Goal: Task Accomplishment & Management: Complete application form

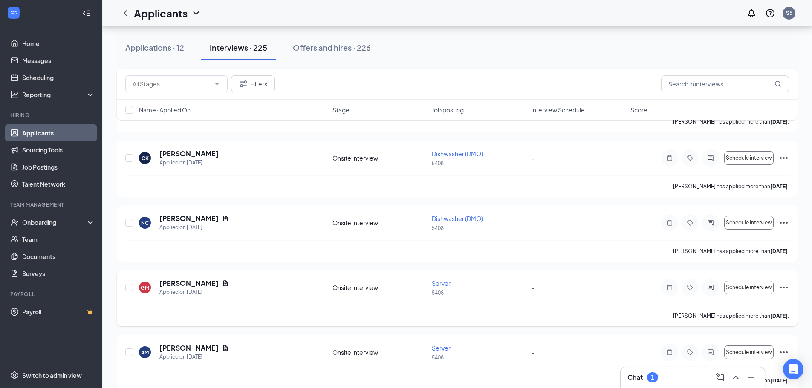
scroll to position [2812, 0]
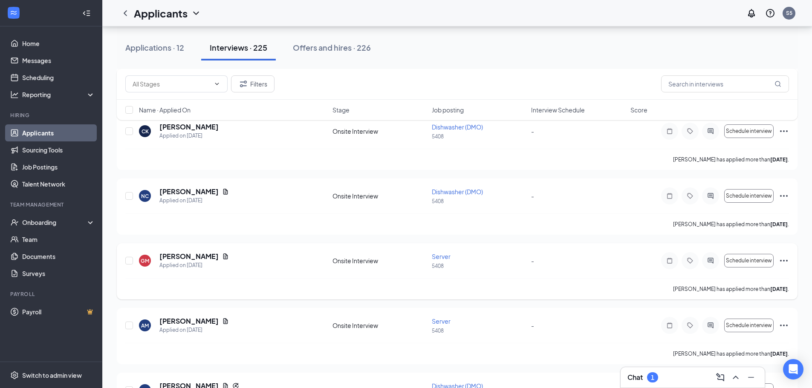
click at [786, 258] on icon "Ellipses" at bounding box center [783, 261] width 10 height 10
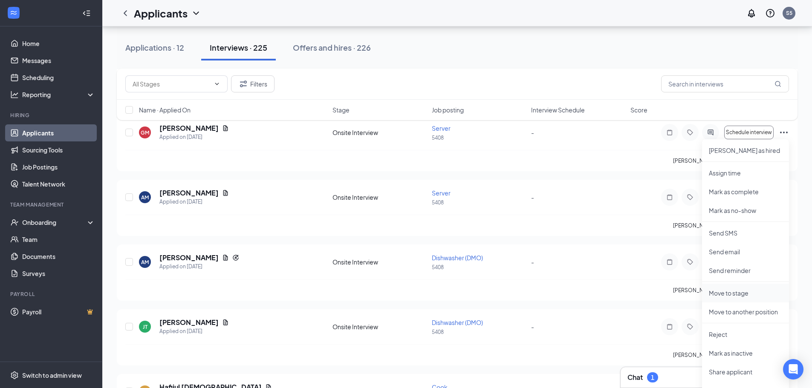
scroll to position [2940, 0]
click at [726, 150] on p "Mark as hired" at bounding box center [745, 151] width 73 height 9
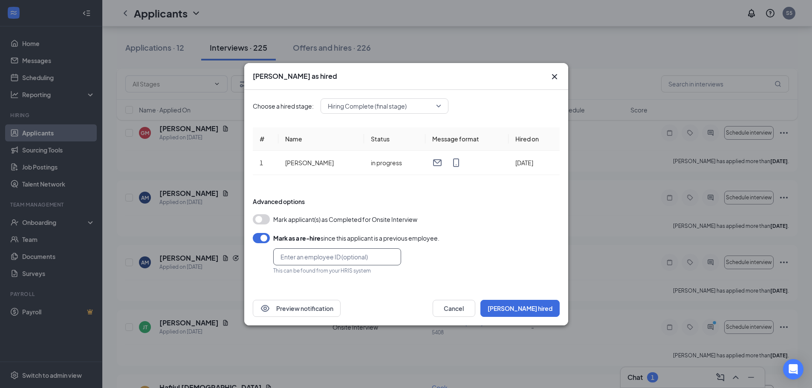
click at [285, 258] on input "text" at bounding box center [337, 256] width 128 height 17
type input "128458"
click at [540, 305] on button "Mark hired" at bounding box center [519, 308] width 79 height 17
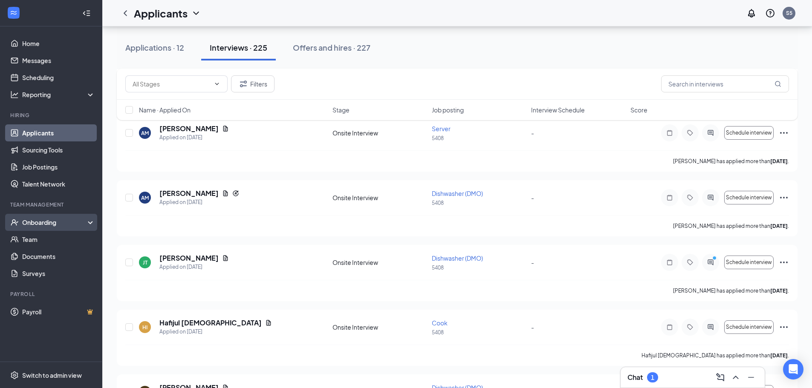
click at [43, 225] on div "Onboarding" at bounding box center [55, 222] width 66 height 9
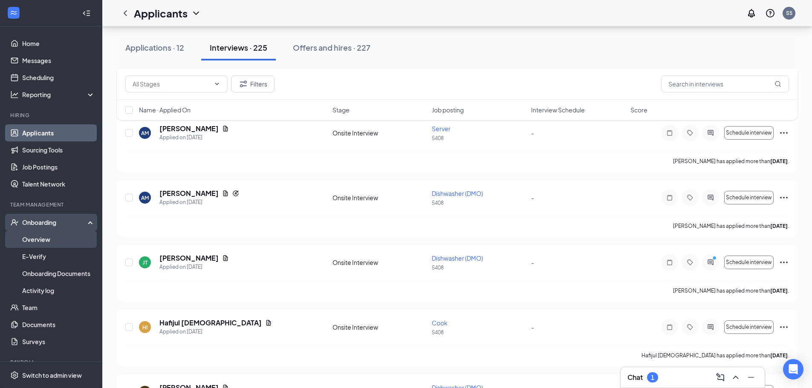
click at [40, 241] on link "Overview" at bounding box center [58, 239] width 73 height 17
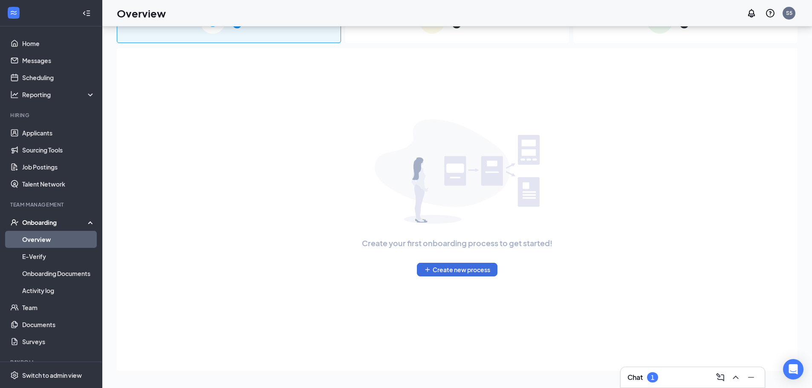
scroll to position [38, 0]
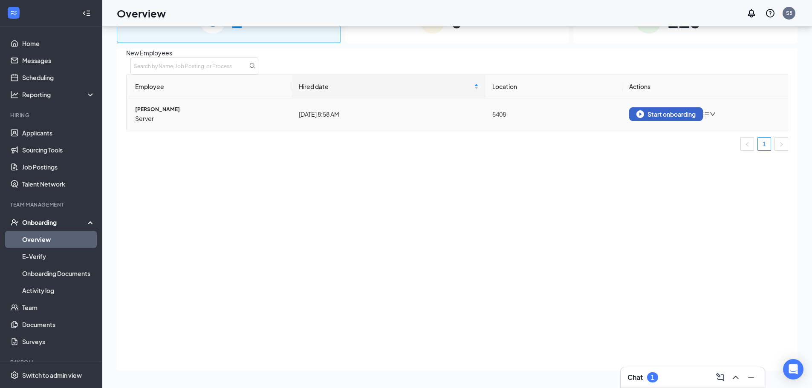
click at [697, 121] on button "Start onboarding" at bounding box center [666, 114] width 74 height 14
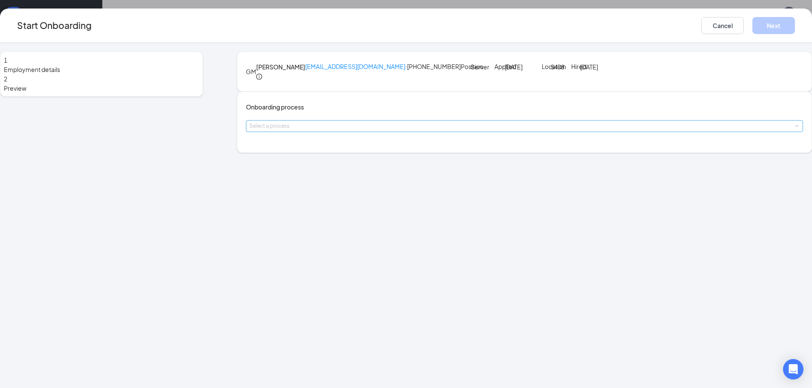
click at [340, 130] on div "Select a process" at bounding box center [522, 126] width 546 height 9
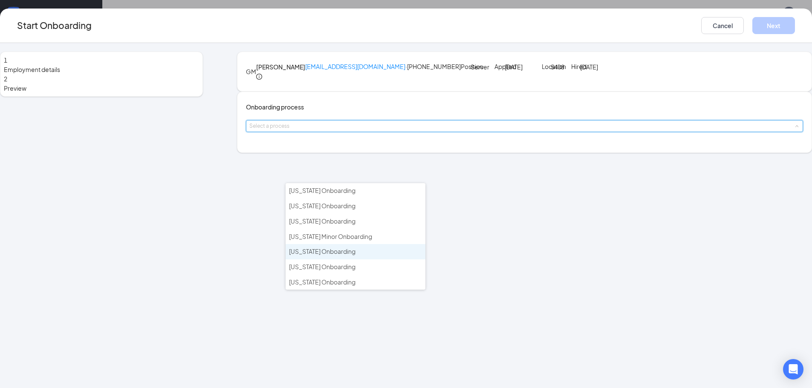
click at [328, 251] on span "Indiana Onboarding" at bounding box center [322, 252] width 66 height 8
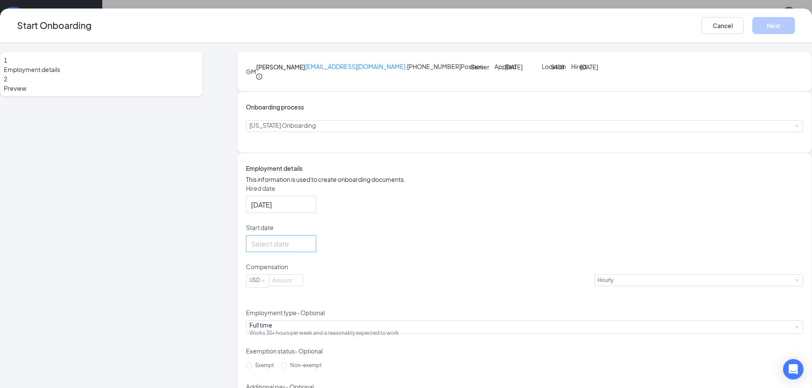
click at [311, 249] on div at bounding box center [281, 244] width 60 height 11
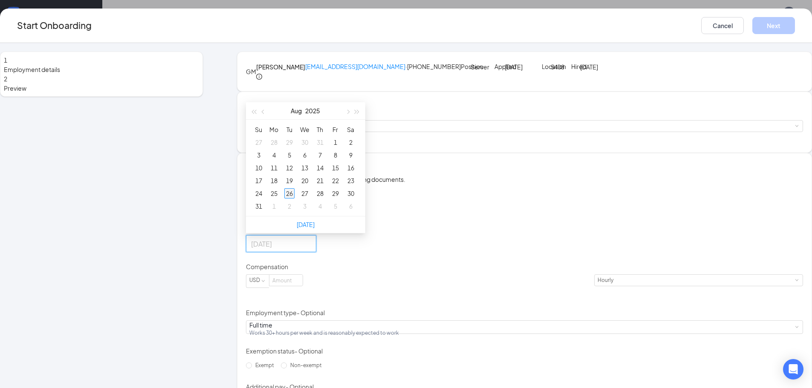
type input "Aug 26, 2025"
drag, startPoint x: 328, startPoint y: 252, endPoint x: 356, endPoint y: 251, distance: 27.3
click at [294, 199] on div "26" at bounding box center [289, 193] width 10 height 10
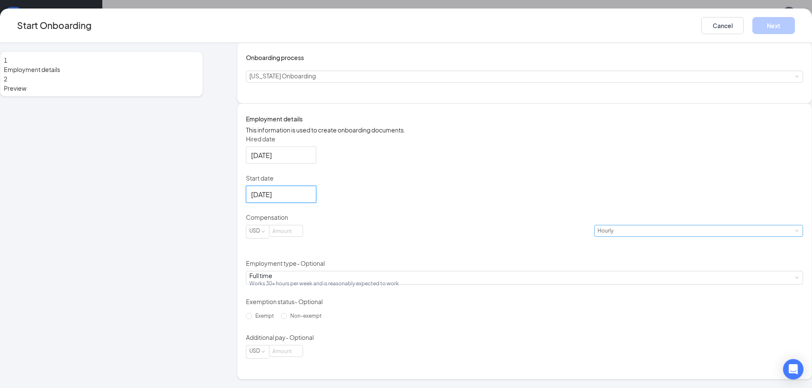
scroll to position [85, 0]
click at [303, 236] on input at bounding box center [285, 230] width 33 height 11
type input "2.13"
click at [363, 284] on div "Full time Works 30+ hours per week and is reasonably expected to work" at bounding box center [524, 277] width 550 height 13
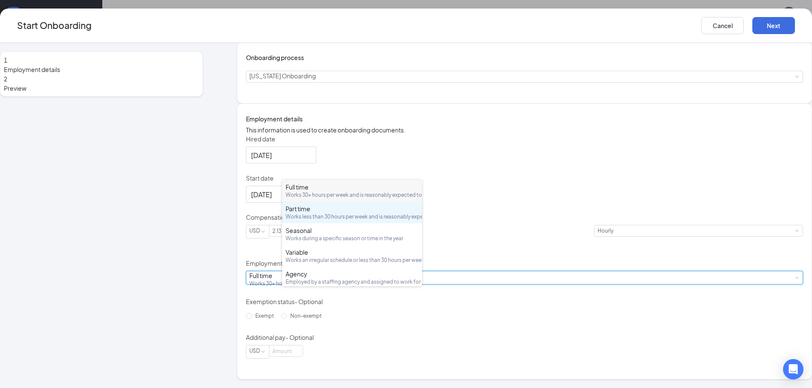
click at [298, 220] on div "Works less than 30 hours per week and is reasonably expected to work" at bounding box center [351, 216] width 133 height 7
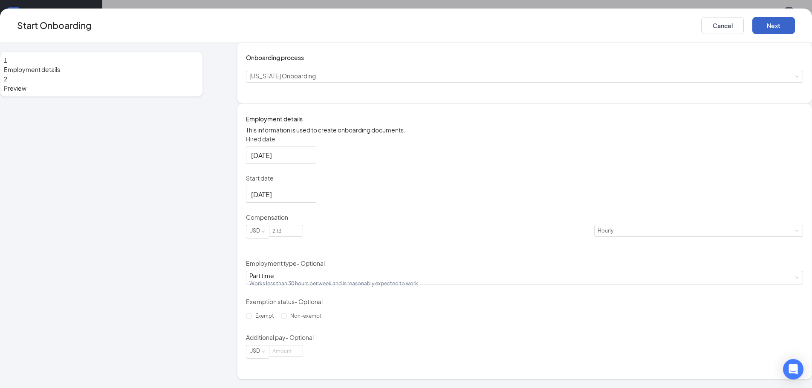
click at [752, 26] on button "Next" at bounding box center [773, 25] width 43 height 17
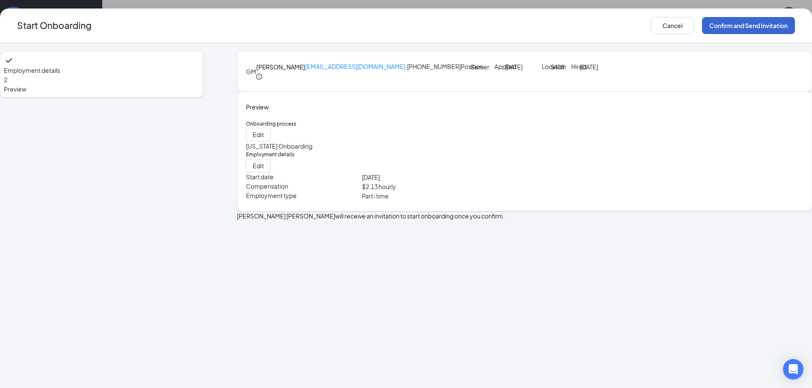
scroll to position [0, 0]
click at [702, 20] on button "Confirm and Send Invitation" at bounding box center [748, 25] width 93 height 17
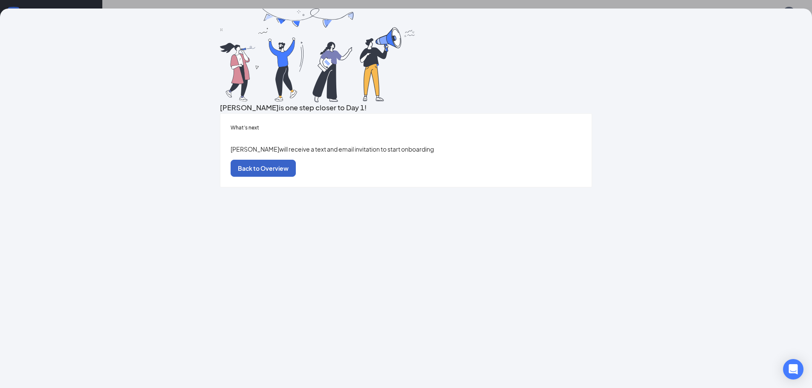
click at [296, 177] on button "Back to Overview" at bounding box center [262, 168] width 65 height 17
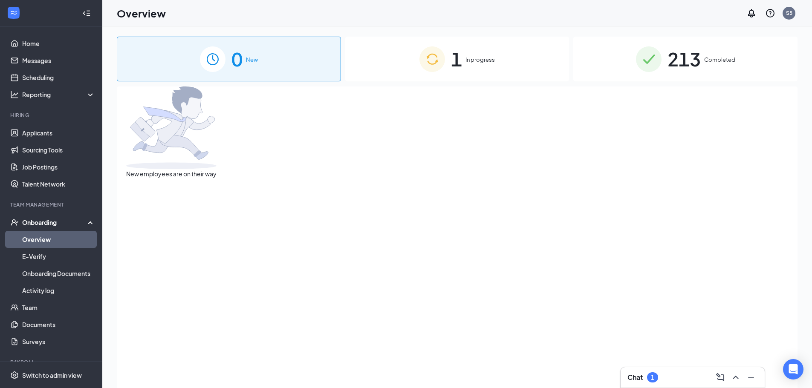
click at [480, 55] on span "In progress" at bounding box center [479, 59] width 29 height 9
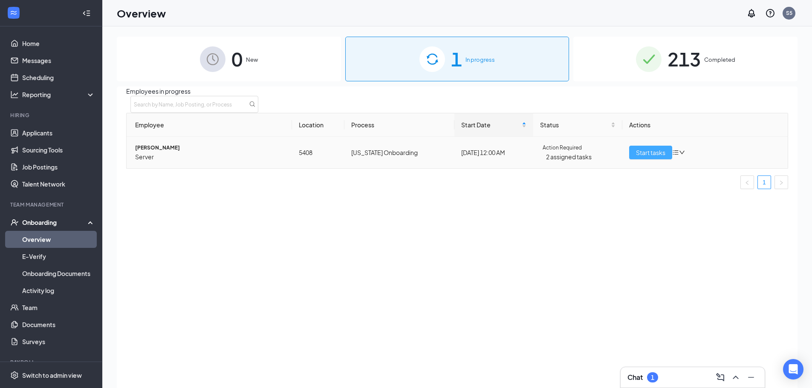
click at [657, 157] on span "Start tasks" at bounding box center [650, 152] width 29 height 9
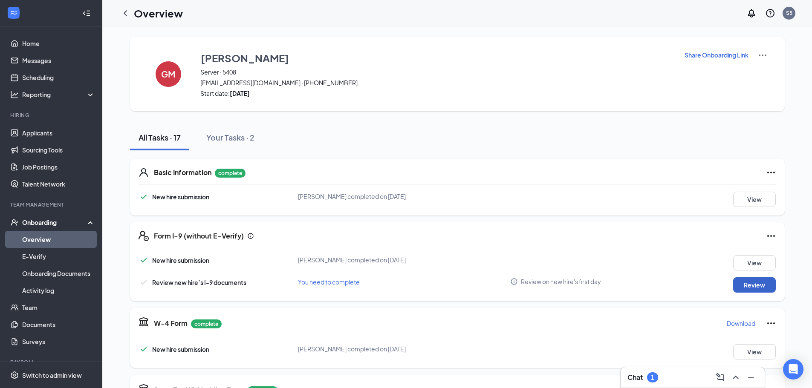
click at [752, 283] on button "Review" at bounding box center [754, 284] width 43 height 15
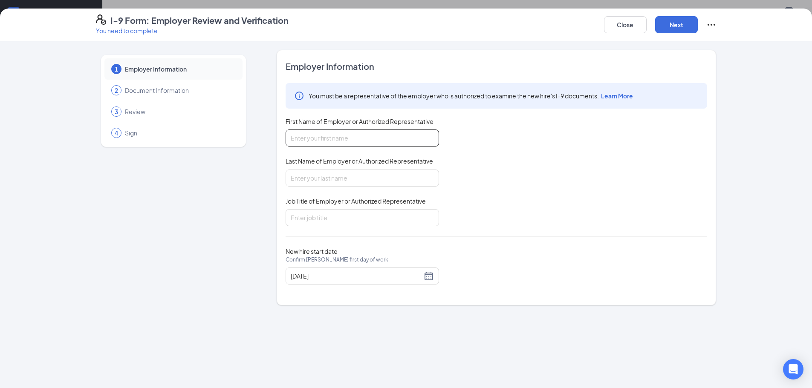
click at [324, 133] on input "First Name of Employer or Authorized Representative" at bounding box center [361, 138] width 153 height 17
type input "Terrance"
type input "Morris"
type input "General Manager"
click at [683, 25] on button "Next" at bounding box center [676, 24] width 43 height 17
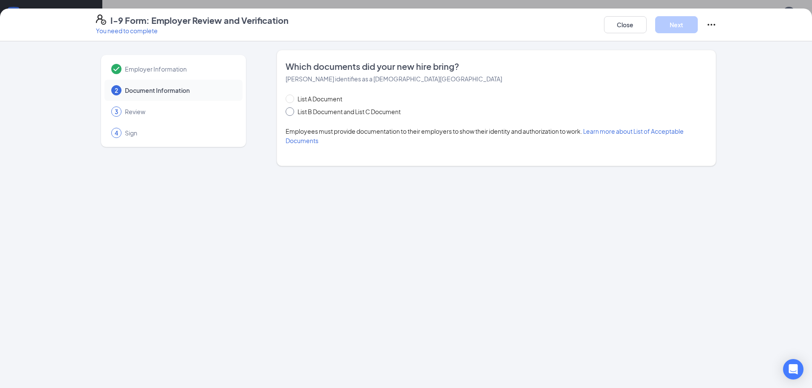
click at [293, 110] on span at bounding box center [289, 111] width 9 height 9
click at [291, 110] on input "List B Document and List C Document" at bounding box center [288, 110] width 6 height 6
radio input "true"
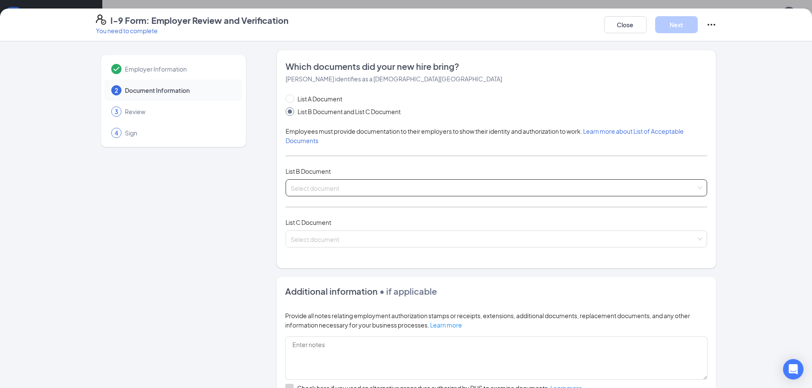
click at [306, 188] on input "search" at bounding box center [493, 186] width 405 height 13
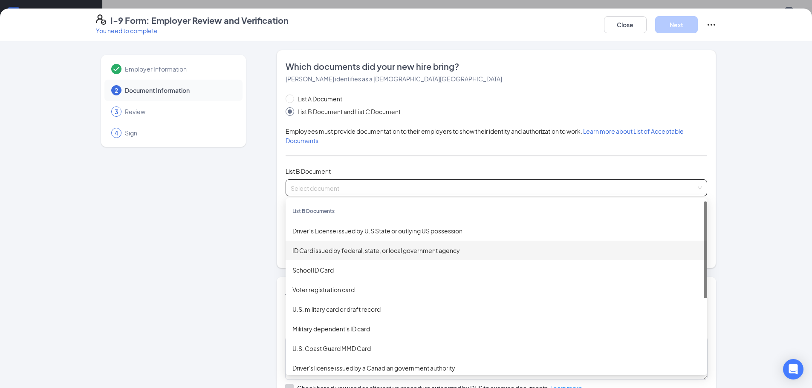
click at [315, 251] on div "ID Card issued by federal, state, or local government agency" at bounding box center [496, 250] width 408 height 9
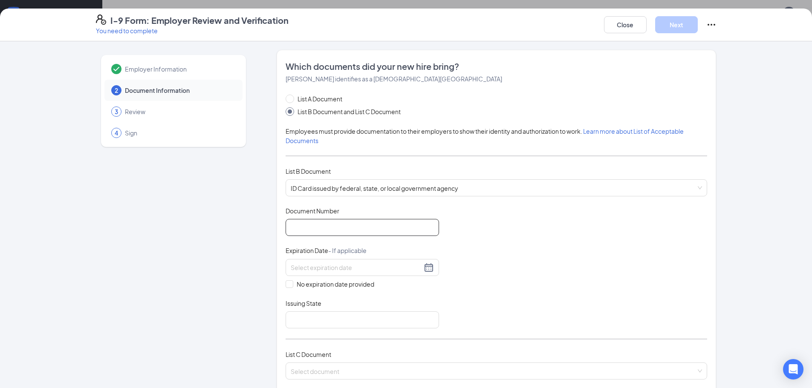
click at [292, 226] on input "Document Number" at bounding box center [361, 227] width 153 height 17
type input "9371-68-4589"
click at [312, 268] on input at bounding box center [356, 267] width 131 height 9
drag, startPoint x: 388, startPoint y: 355, endPoint x: 381, endPoint y: 359, distance: 7.8
click at [386, 356] on div "23" at bounding box center [387, 356] width 10 height 10
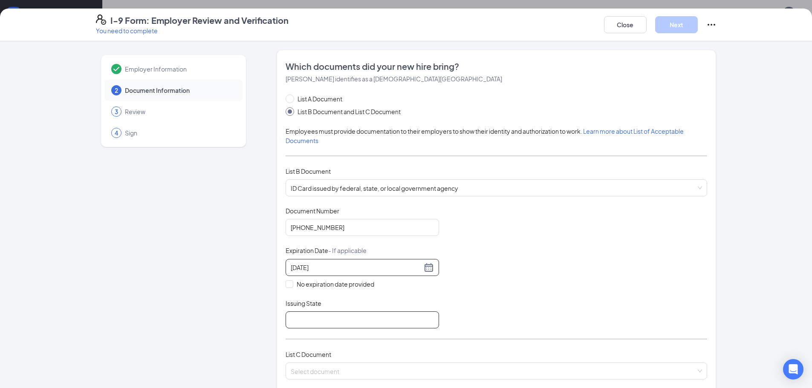
type input "08/23/2031"
click at [297, 313] on input "Issuing State" at bounding box center [361, 319] width 153 height 17
type input "IN"
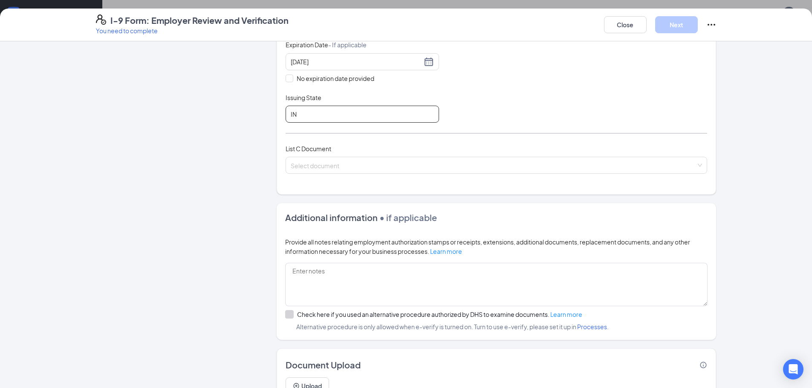
scroll to position [213, 0]
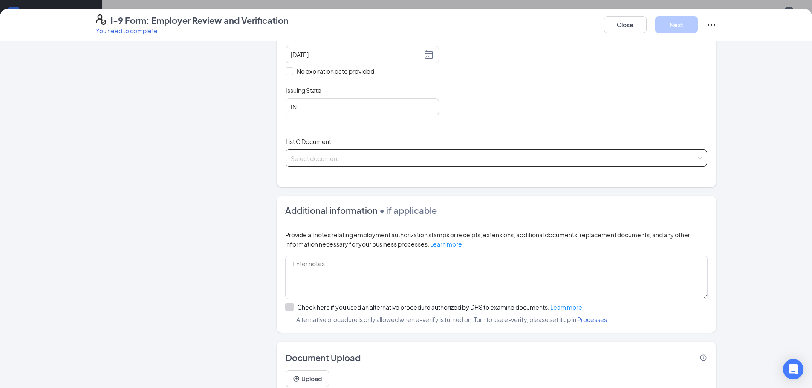
click at [358, 159] on input "search" at bounding box center [493, 156] width 405 height 13
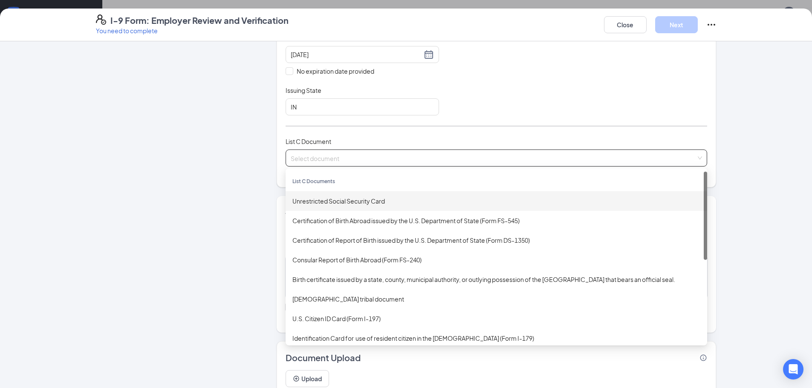
click at [344, 200] on div "Unrestricted Social Security Card" at bounding box center [496, 200] width 408 height 9
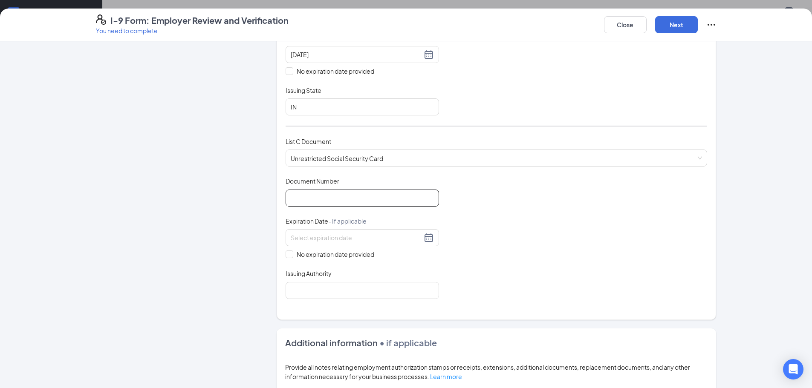
click at [309, 199] on input "Document Number" at bounding box center [361, 198] width 153 height 17
type input "648423007"
click at [295, 236] on input at bounding box center [356, 237] width 131 height 9
drag, startPoint x: 578, startPoint y: 197, endPoint x: 563, endPoint y: 200, distance: 15.2
click at [578, 197] on div "Document Title Unrestricted Social Security Card Document Number 648423007 Expi…" at bounding box center [495, 238] width 421 height 122
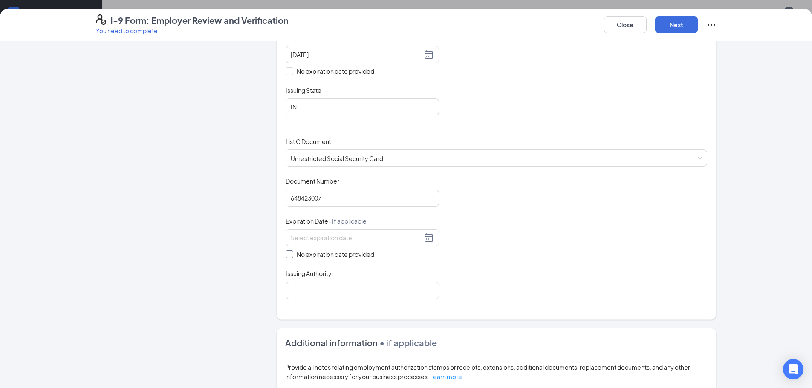
drag, startPoint x: 288, startPoint y: 257, endPoint x: 291, endPoint y: 261, distance: 4.4
click at [289, 259] on label "No expiration date provided" at bounding box center [361, 254] width 153 height 9
click at [289, 256] on input "No expiration date provided" at bounding box center [288, 254] width 6 height 6
checkbox input "true"
click at [304, 293] on input "Issuing Authority" at bounding box center [361, 291] width 153 height 17
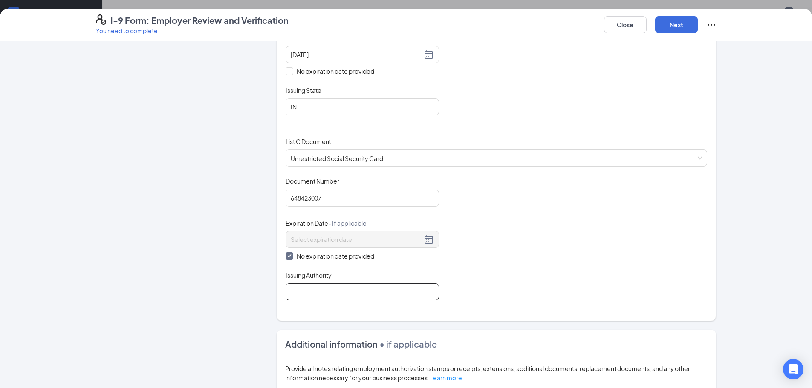
type input "Social Security Administration"
click at [687, 25] on button "Next" at bounding box center [676, 24] width 43 height 17
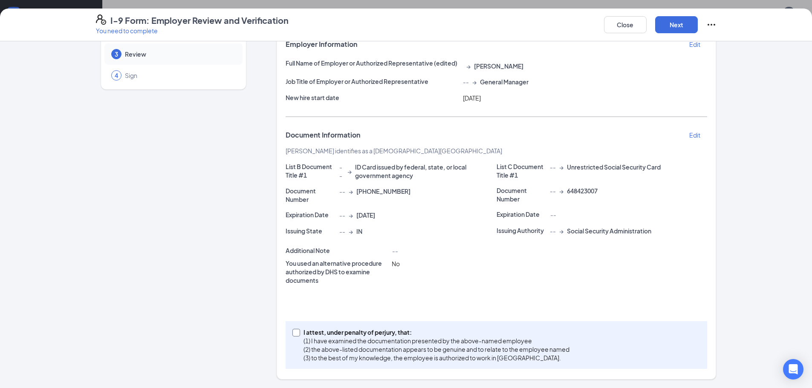
click at [292, 332] on input "I attest, under penalty of perjury, that: (1) I have examined the documentation…" at bounding box center [295, 332] width 6 height 6
checkbox input "true"
click at [687, 28] on button "Next" at bounding box center [676, 24] width 43 height 17
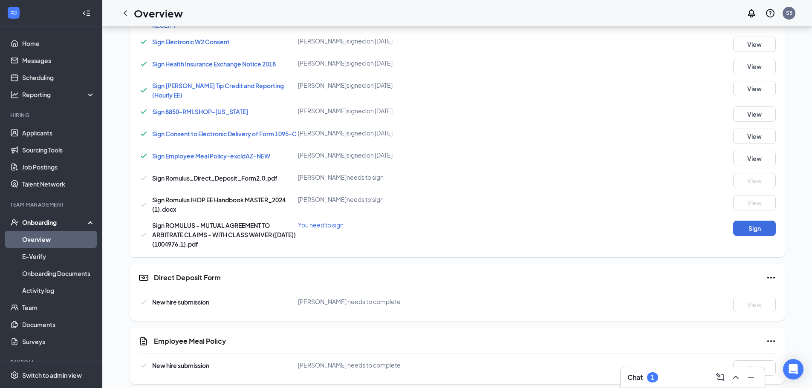
scroll to position [469, 0]
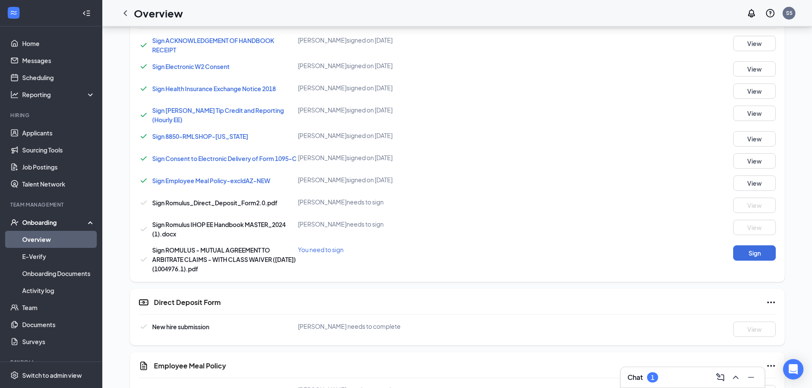
scroll to position [470, 0]
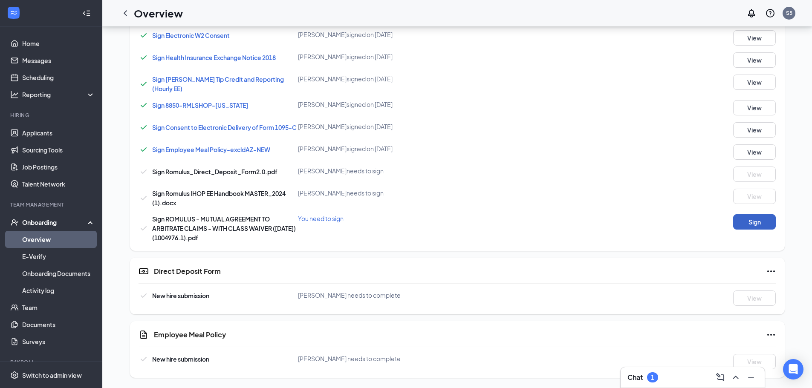
click at [762, 222] on button "Sign" at bounding box center [754, 221] width 43 height 15
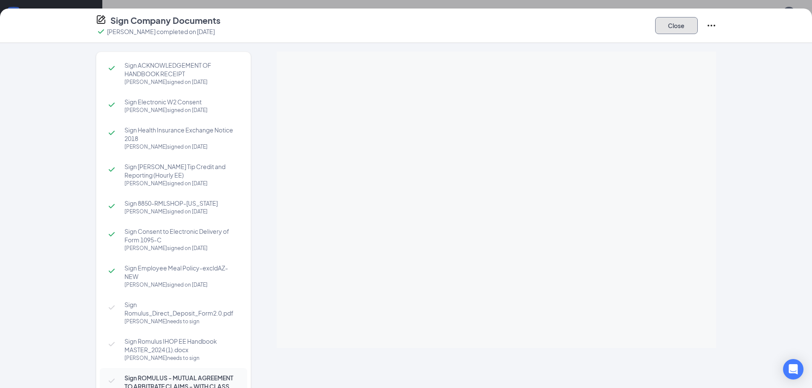
click at [674, 23] on button "Close" at bounding box center [676, 25] width 43 height 17
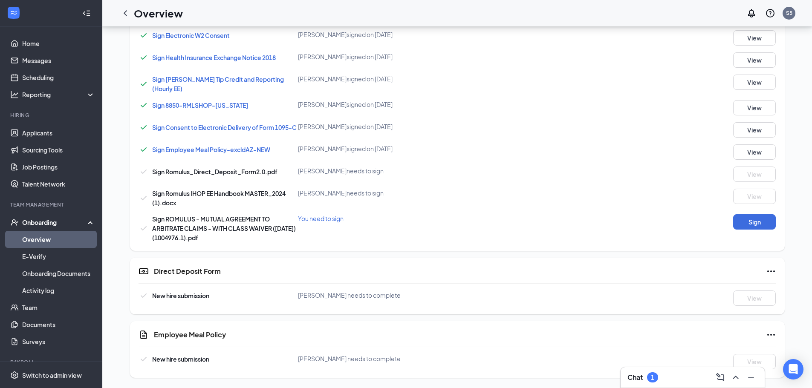
click at [209, 148] on span "Sign Employee Meal Policy-excldAZ-NEW" at bounding box center [211, 150] width 118 height 8
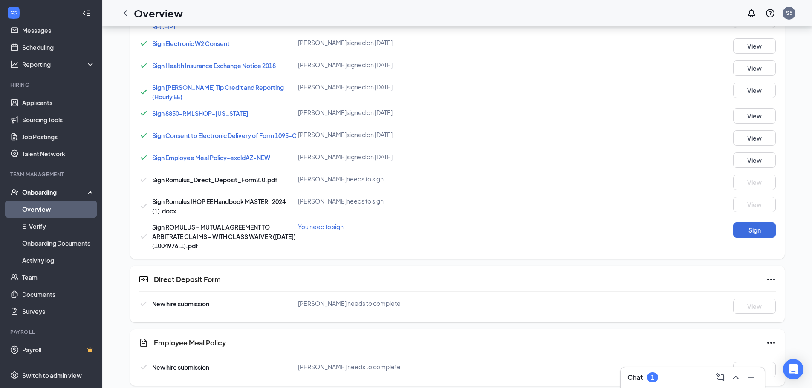
scroll to position [473, 0]
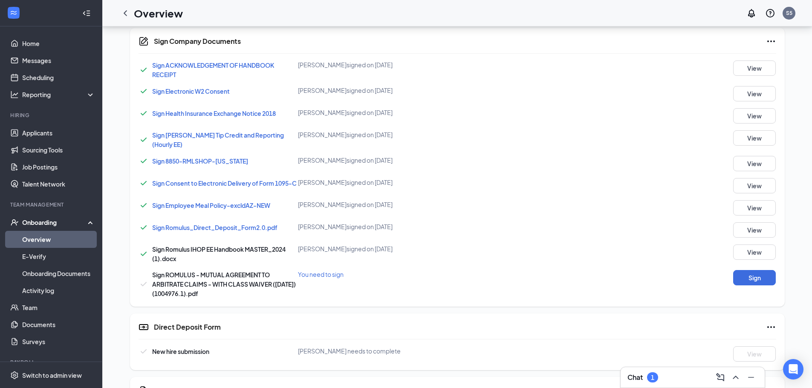
scroll to position [473, 0]
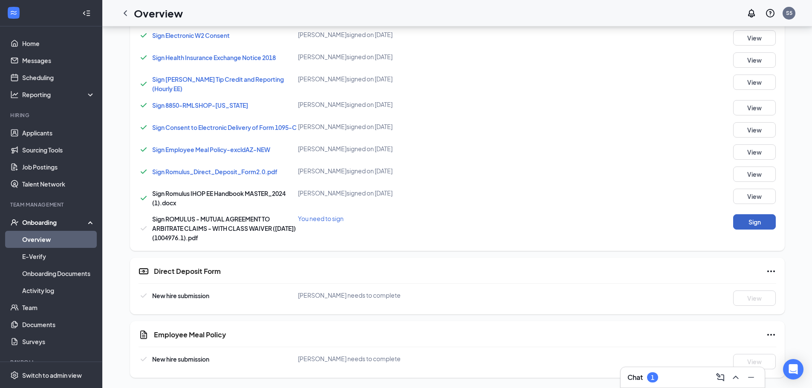
click at [759, 223] on button "Sign" at bounding box center [754, 221] width 43 height 15
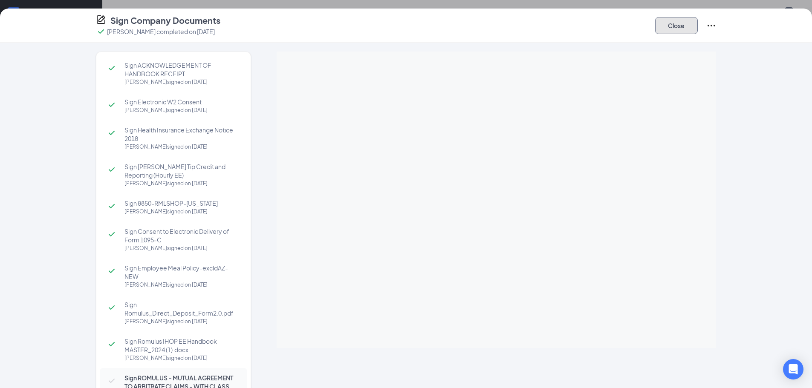
click at [663, 24] on button "Close" at bounding box center [676, 25] width 43 height 17
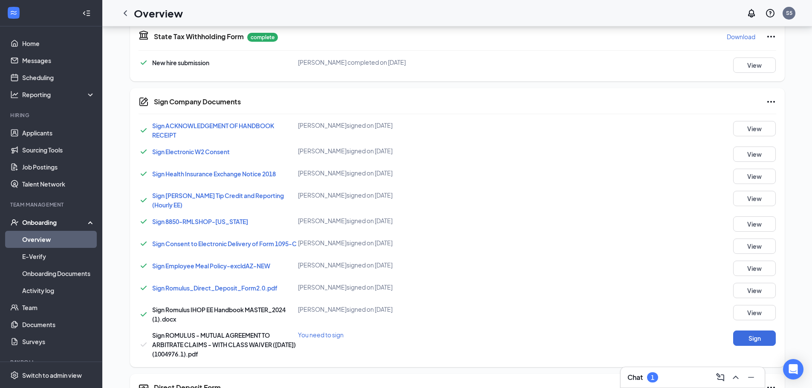
scroll to position [469, 0]
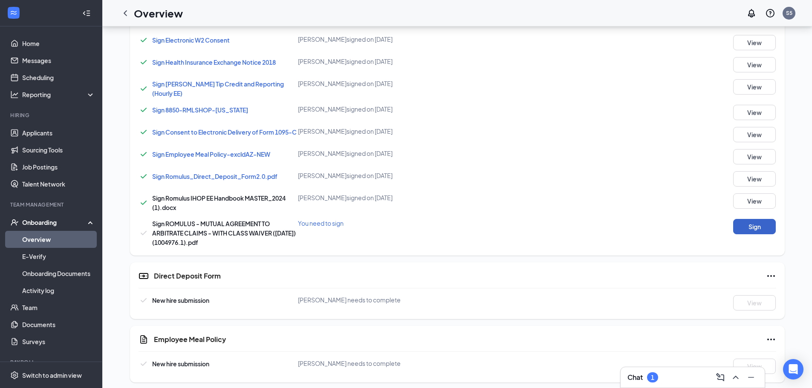
click at [765, 229] on button "Sign" at bounding box center [754, 226] width 43 height 15
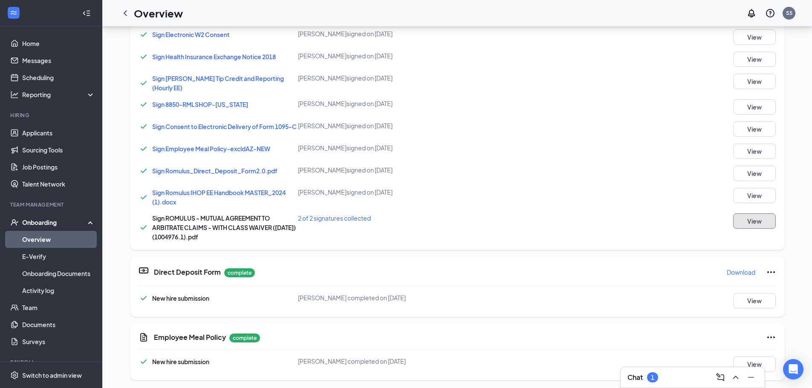
scroll to position [480, 0]
